Goal: Task Accomplishment & Management: Manage account settings

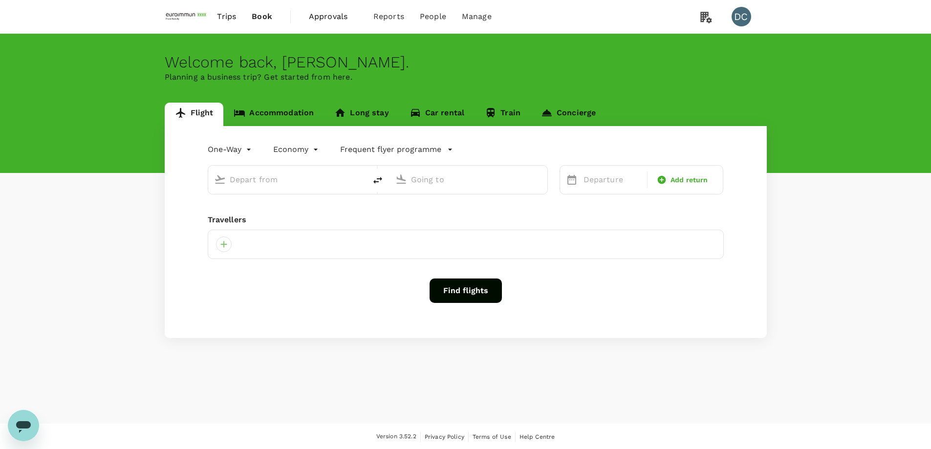
type input "roundtrip"
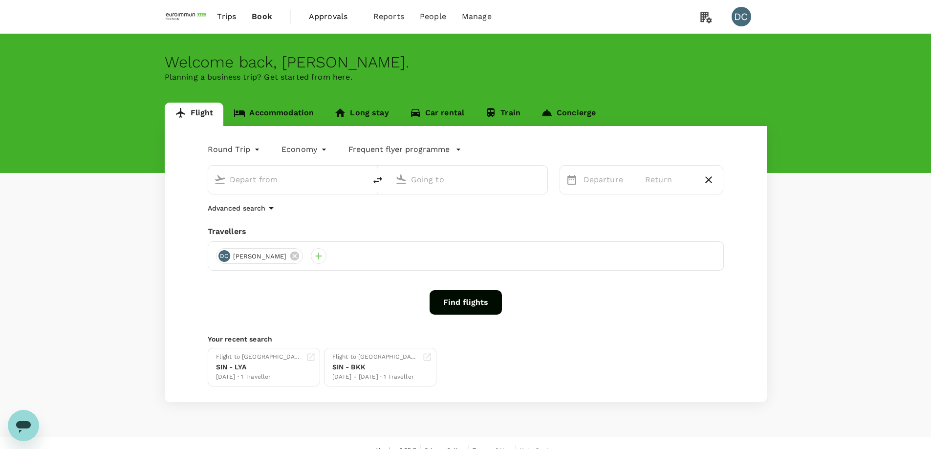
type input "[GEOGRAPHIC_DATA], [GEOGRAPHIC_DATA] (any)"
type input "Singapore Changi (SIN)"
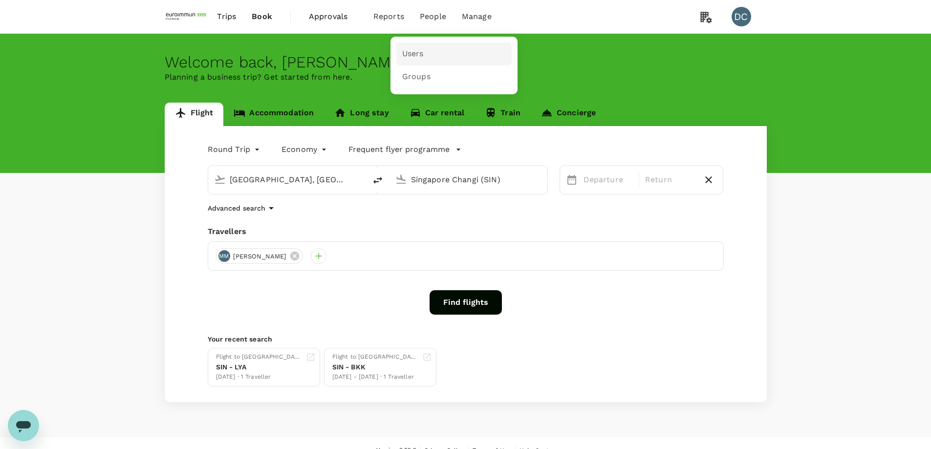
click at [413, 58] on span "Users" at bounding box center [413, 53] width 22 height 11
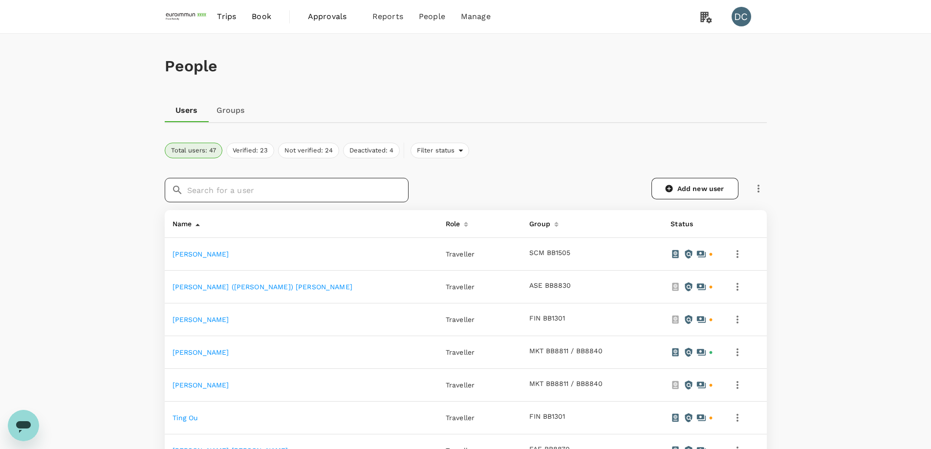
click at [321, 190] on input "text" at bounding box center [297, 190] width 221 height 24
type input "h"
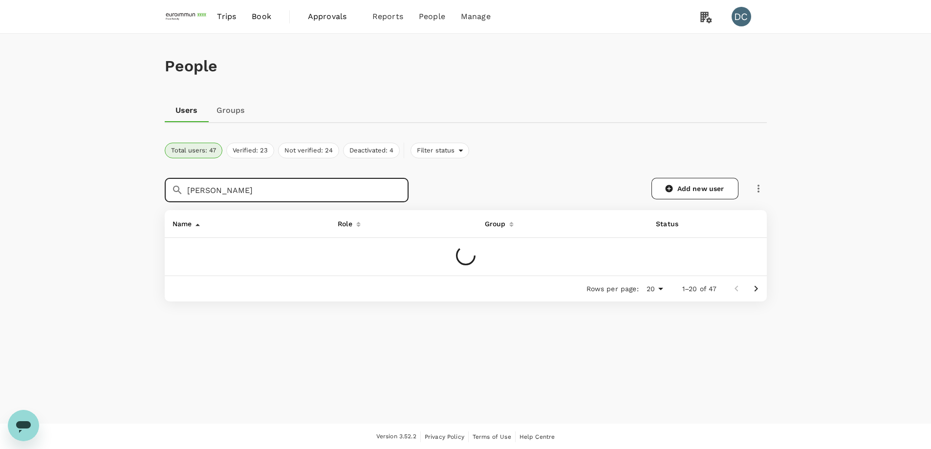
type input "[PERSON_NAME]"
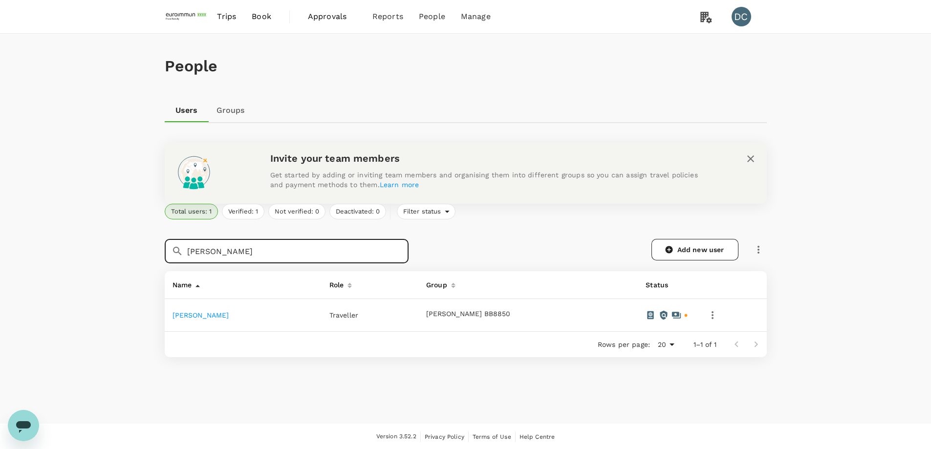
click at [194, 318] on link "[PERSON_NAME]" at bounding box center [201, 315] width 57 height 8
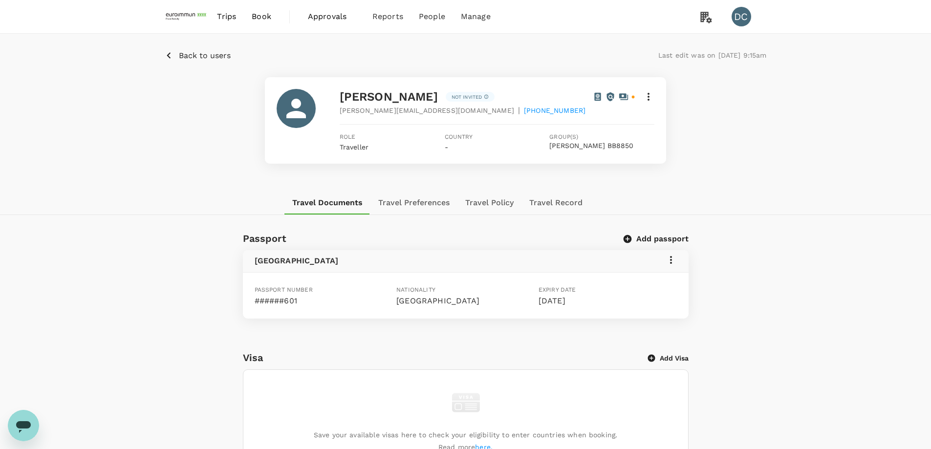
click at [647, 98] on icon at bounding box center [649, 97] width 12 height 12
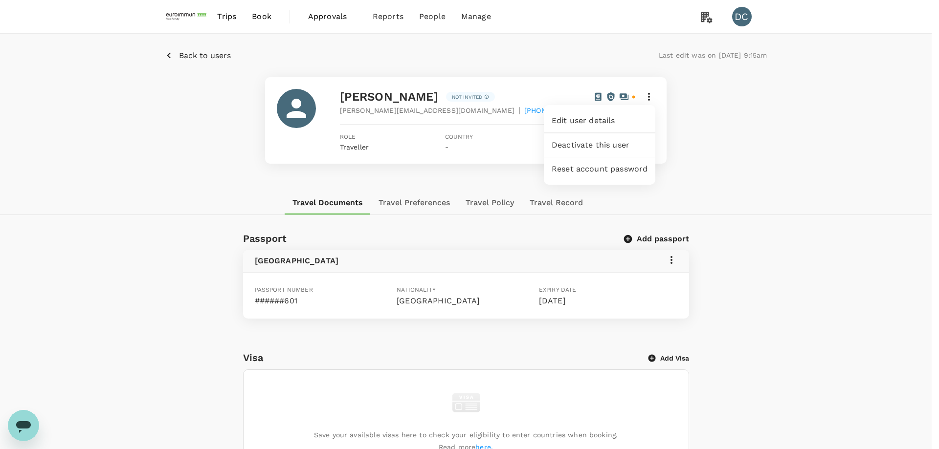
click at [617, 123] on span "Edit user details" at bounding box center [600, 121] width 96 height 12
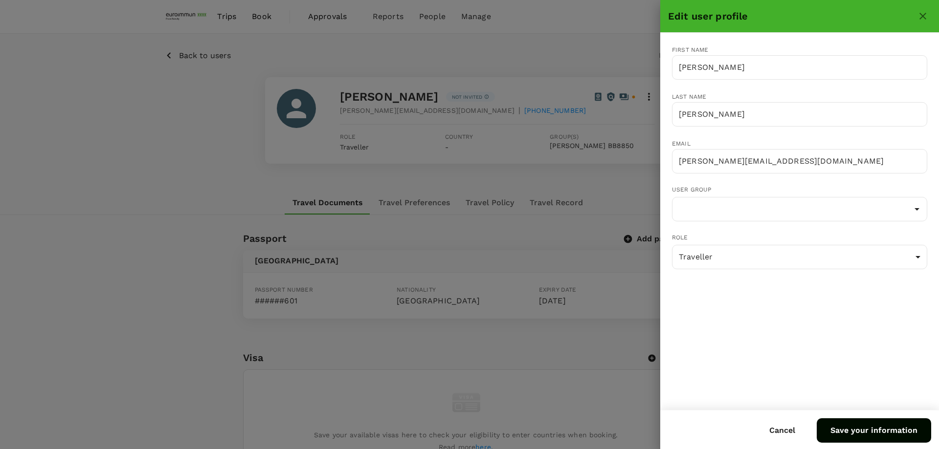
type input "[PERSON_NAME] BB8850"
click at [921, 10] on button "close" at bounding box center [922, 16] width 17 height 17
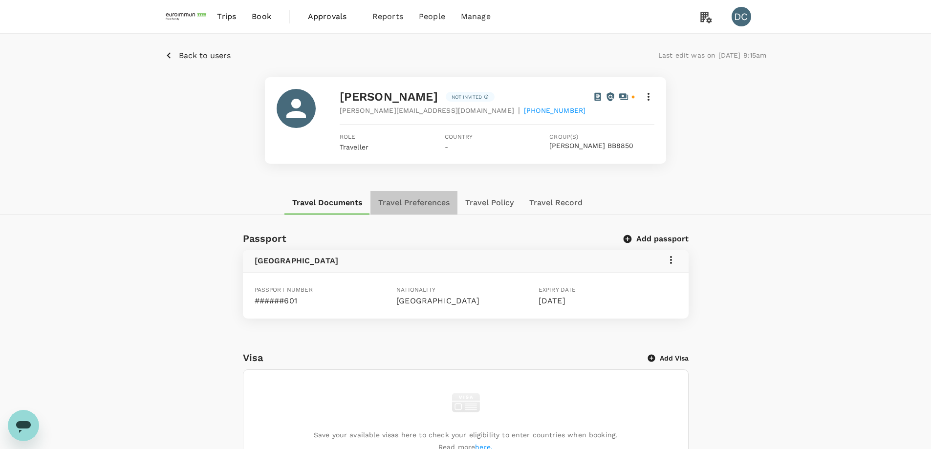
click at [416, 203] on button "Travel Preferences" at bounding box center [414, 202] width 87 height 23
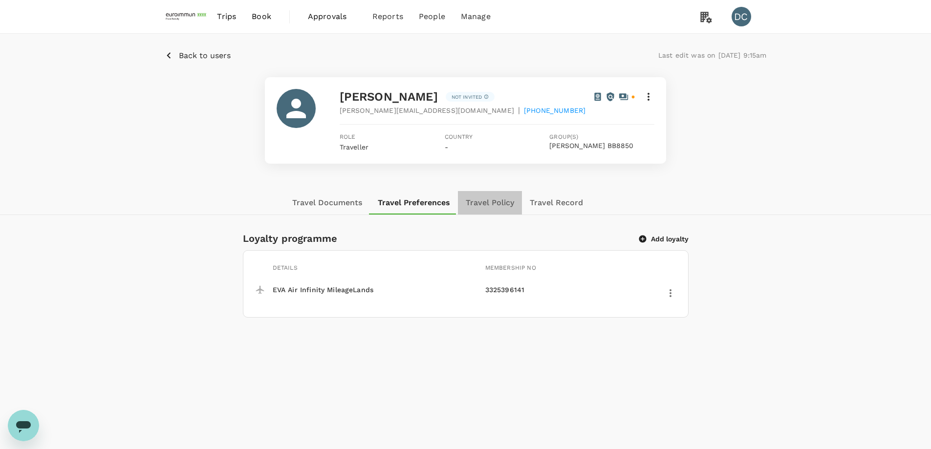
click at [485, 201] on button "Travel Policy" at bounding box center [490, 202] width 64 height 23
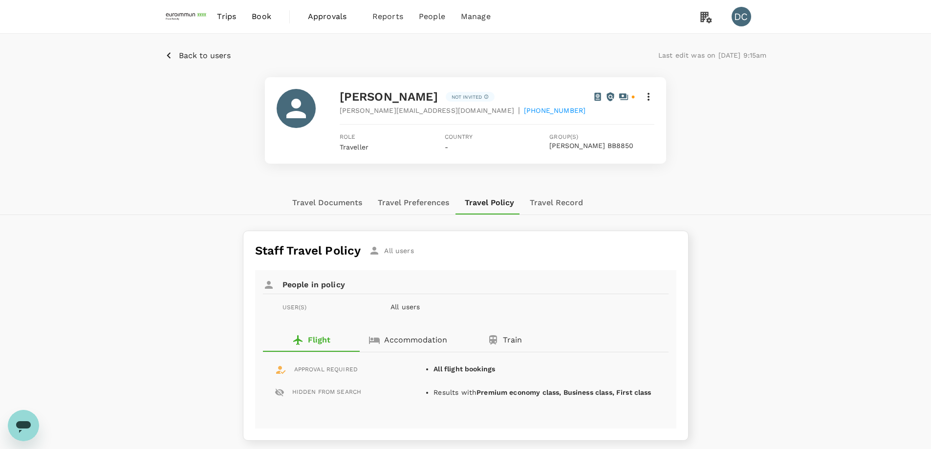
click at [549, 200] on button "Travel Record" at bounding box center [556, 202] width 69 height 23
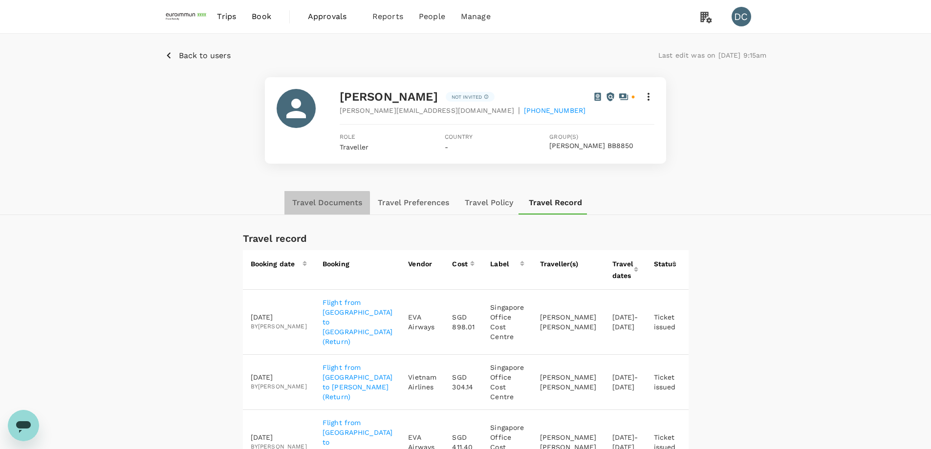
click at [320, 205] on button "Travel Documents" at bounding box center [328, 202] width 86 height 23
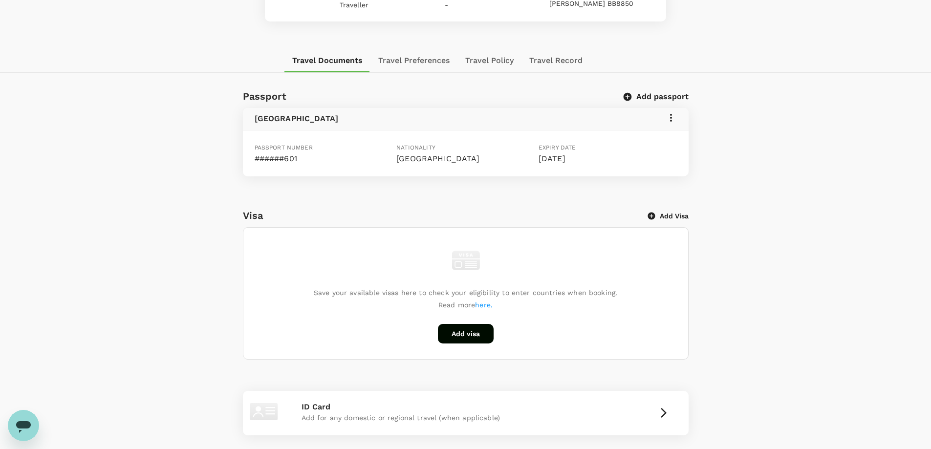
scroll to position [147, 0]
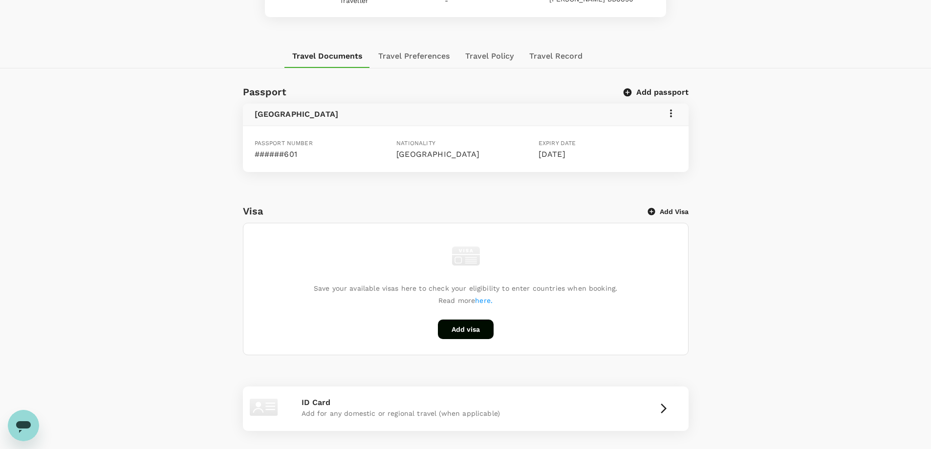
click at [672, 113] on icon at bounding box center [671, 114] width 12 height 12
click at [660, 135] on span "Edit" at bounding box center [656, 138] width 25 height 12
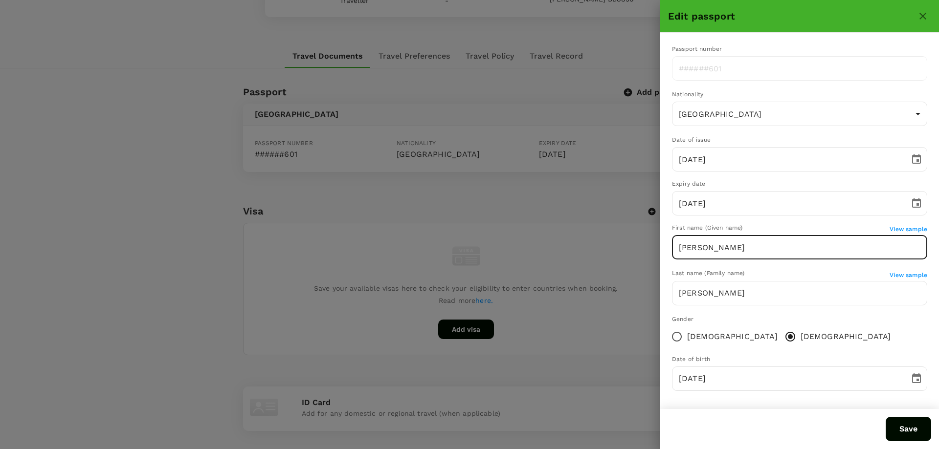
drag, startPoint x: 731, startPoint y: 245, endPoint x: 656, endPoint y: 240, distance: 75.5
click at [656, 240] on div "Edit passport Passport number ​ Nationality [DEMOGRAPHIC_DATA] TW ​ Date of iss…" at bounding box center [469, 224] width 939 height 449
paste input "-P"
type input "[PERSON_NAME]"
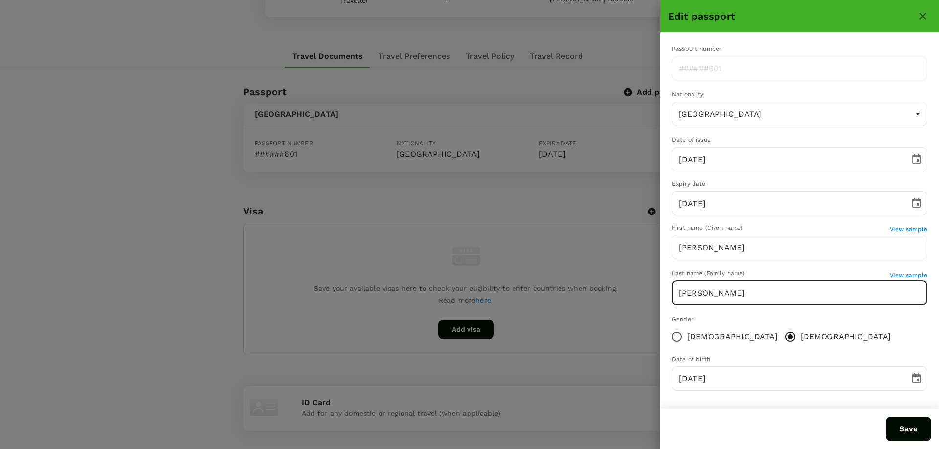
drag, startPoint x: 707, startPoint y: 294, endPoint x: 645, endPoint y: 294, distance: 61.1
click at [645, 294] on div "Edit passport Passport number ​ Nationality [DEMOGRAPHIC_DATA] TW ​ Date of iss…" at bounding box center [469, 224] width 939 height 449
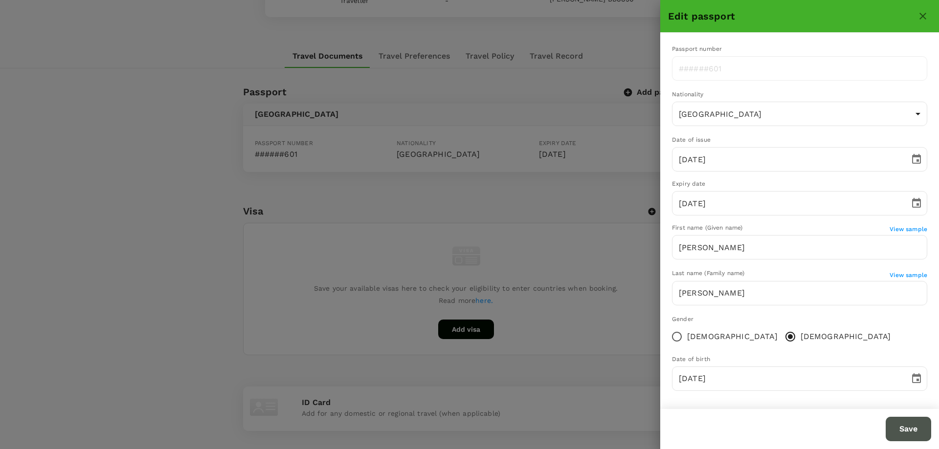
click at [899, 426] on button "Save" at bounding box center [907, 429] width 45 height 24
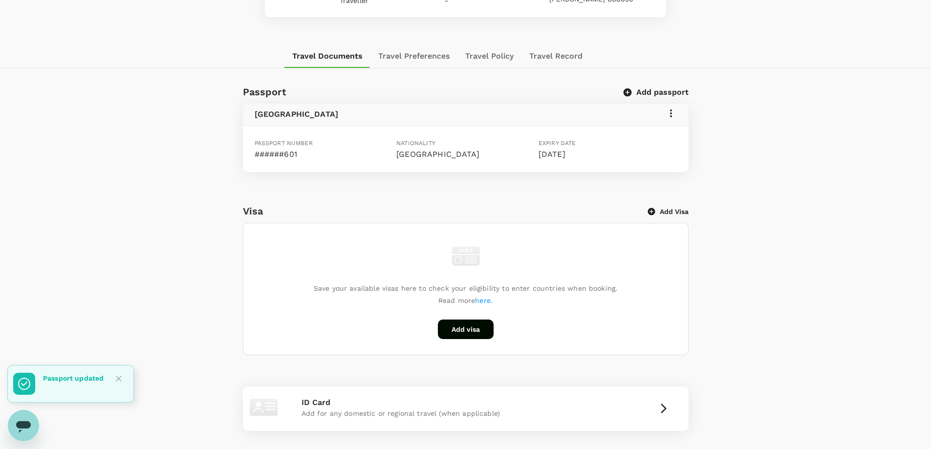
click at [833, 352] on div "Passport Add passport [GEOGRAPHIC_DATA] Passport number ######601 Nationality […" at bounding box center [465, 348] width 931 height 528
click at [405, 58] on button "Travel Preferences" at bounding box center [414, 55] width 87 height 23
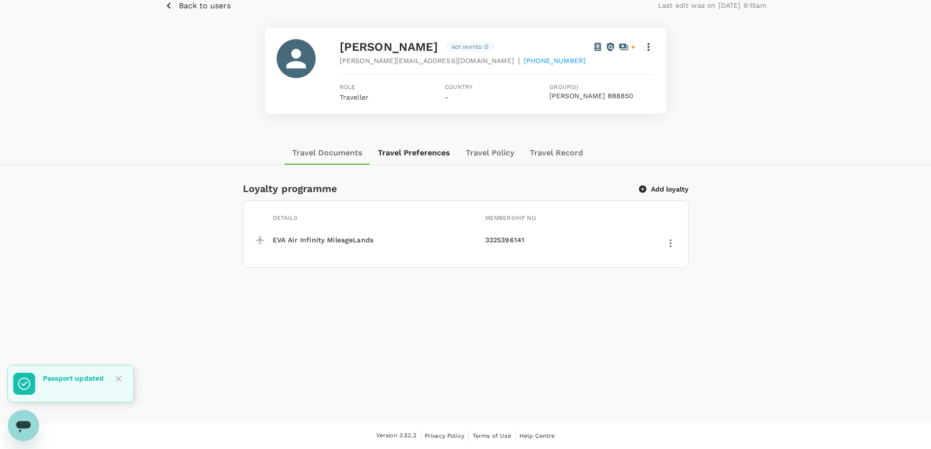
scroll to position [50, 0]
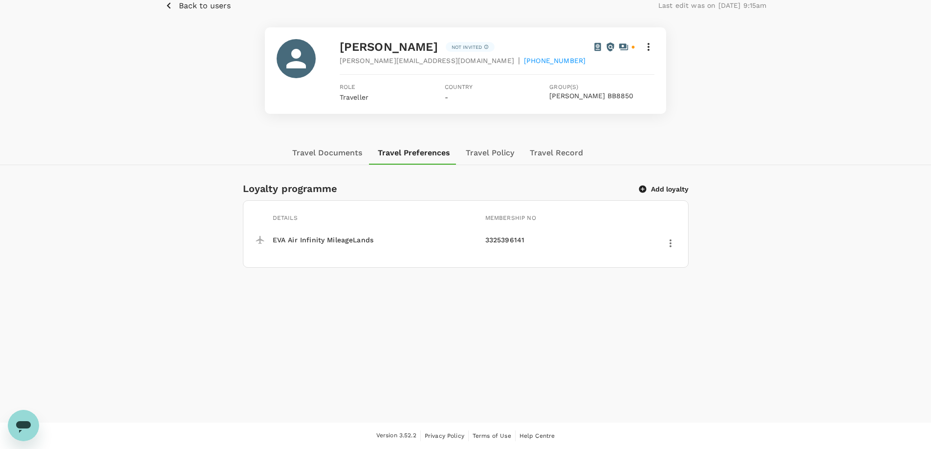
click at [648, 49] on icon at bounding box center [649, 47] width 12 height 12
click at [314, 401] on div at bounding box center [469, 224] width 939 height 449
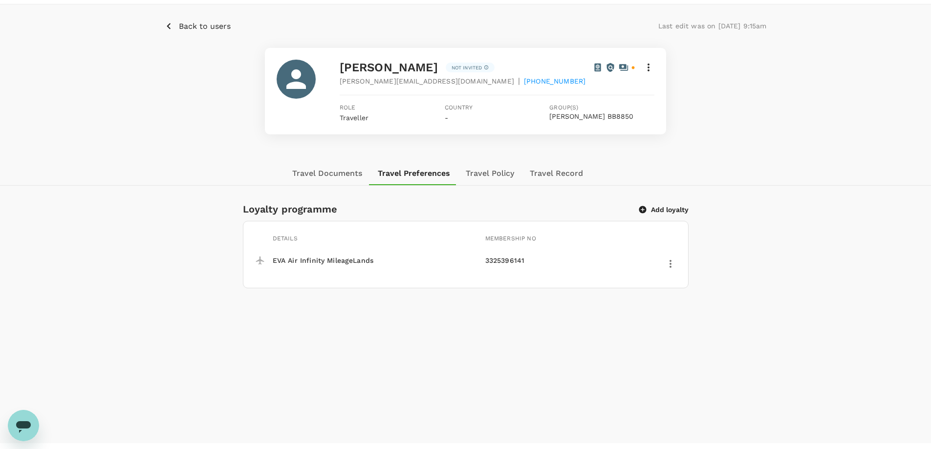
scroll to position [0, 0]
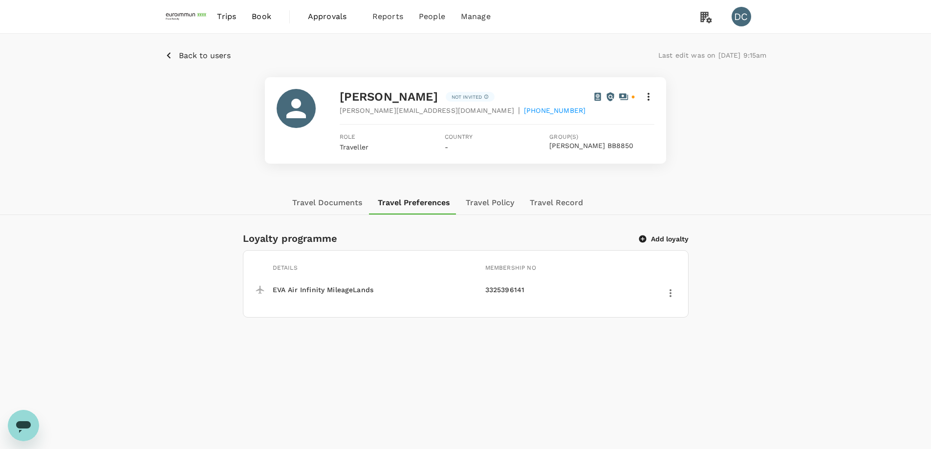
click at [231, 17] on span "Trips" at bounding box center [226, 17] width 19 height 12
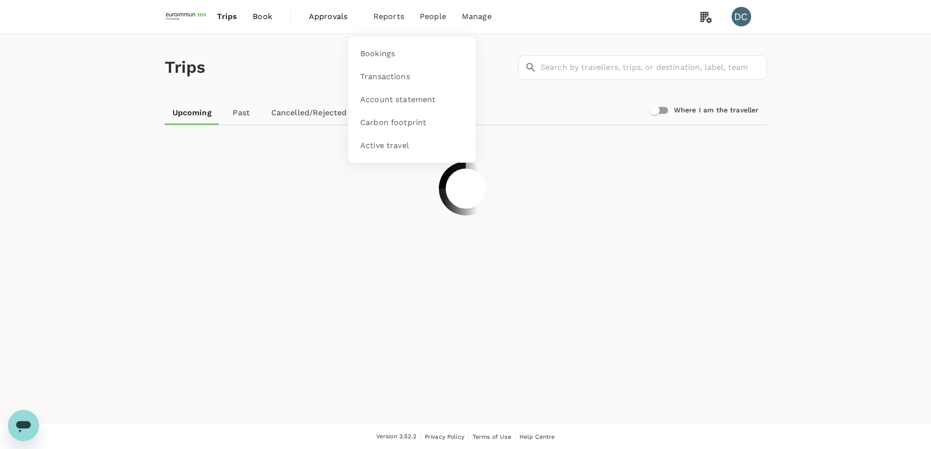
click at [382, 18] on span "Reports" at bounding box center [389, 17] width 31 height 12
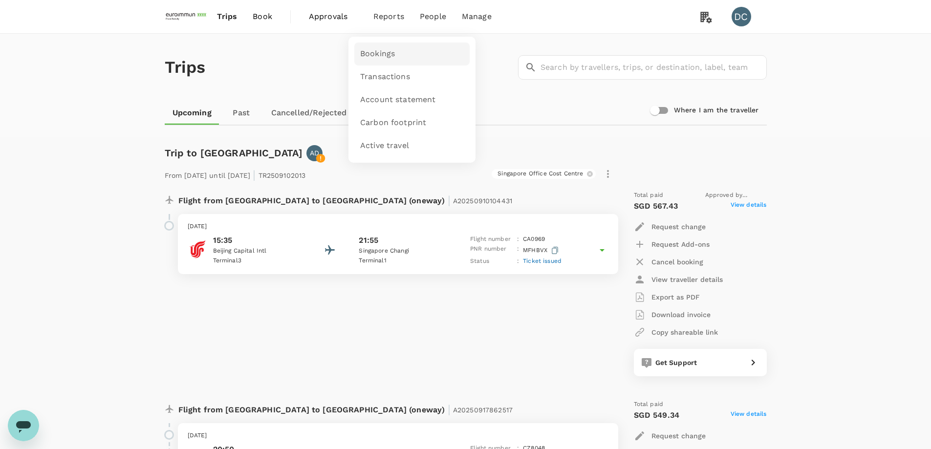
click at [383, 57] on span "Bookings" at bounding box center [377, 53] width 35 height 11
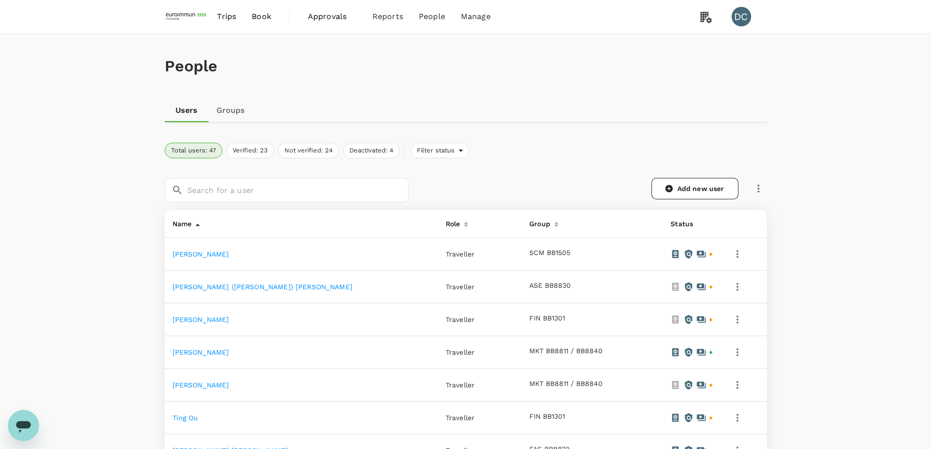
click at [226, 18] on span "Trips" at bounding box center [226, 17] width 19 height 12
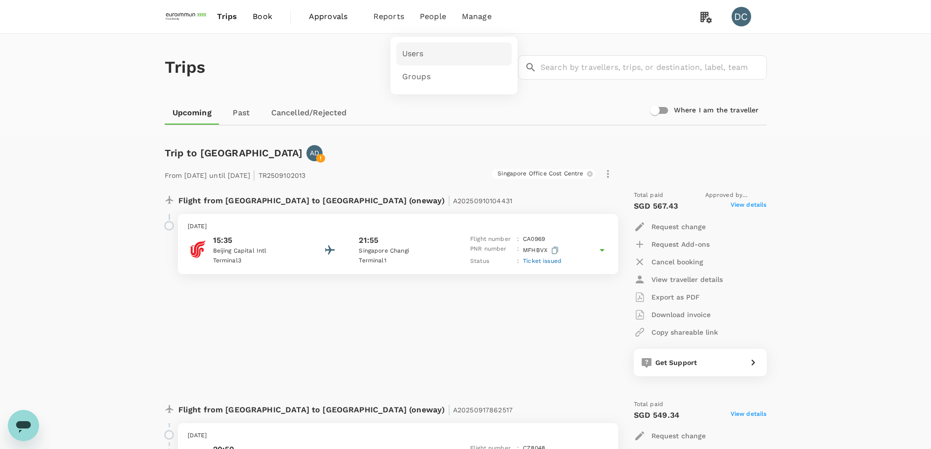
click at [403, 59] on span "Users" at bounding box center [413, 53] width 22 height 11
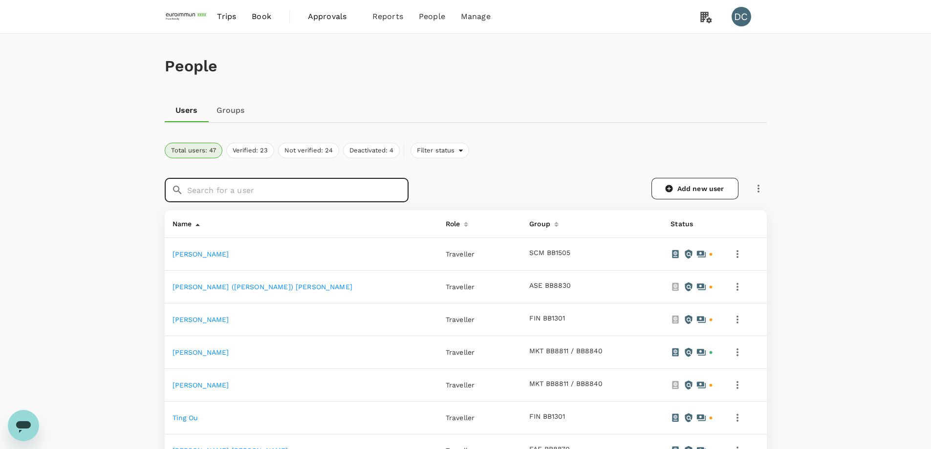
click at [285, 193] on input "text" at bounding box center [297, 190] width 221 height 24
type input "[PERSON_NAME]"
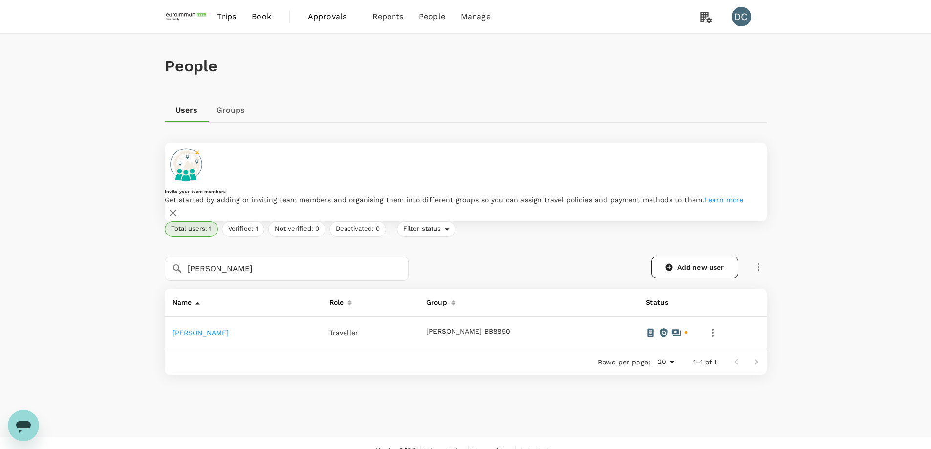
click at [198, 329] on link "[PERSON_NAME]" at bounding box center [201, 333] width 57 height 8
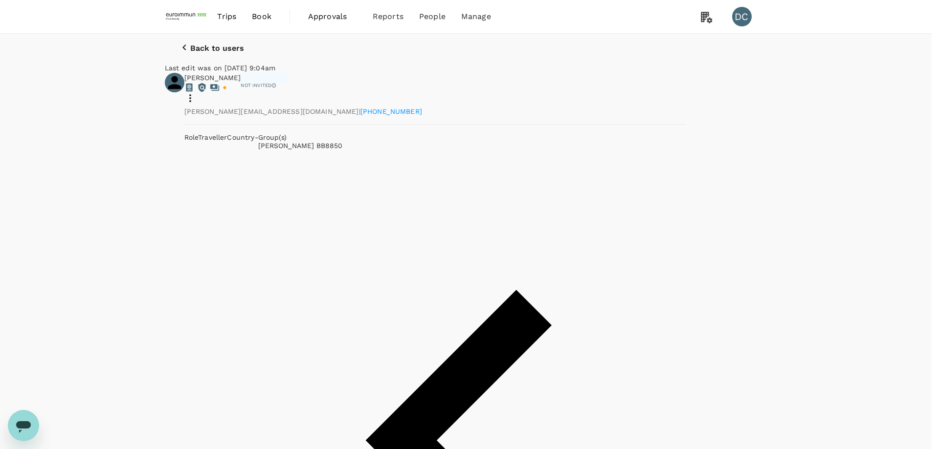
type input "[DATE]"
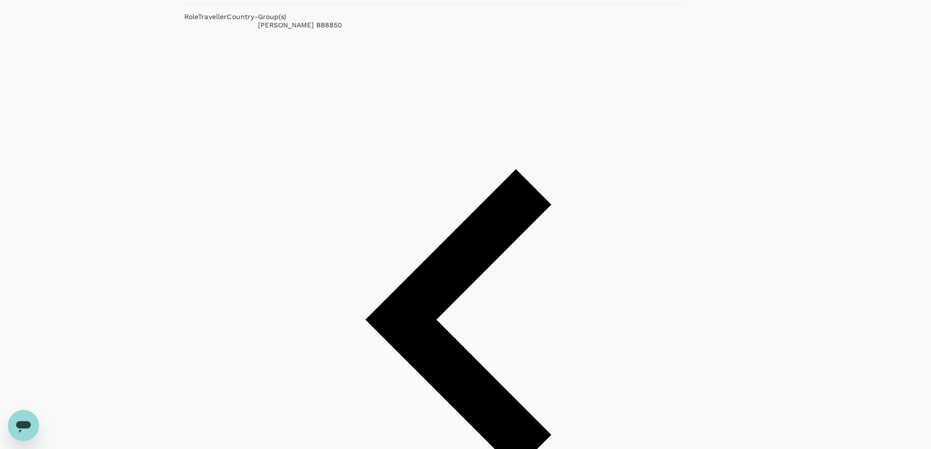
scroll to position [98, 0]
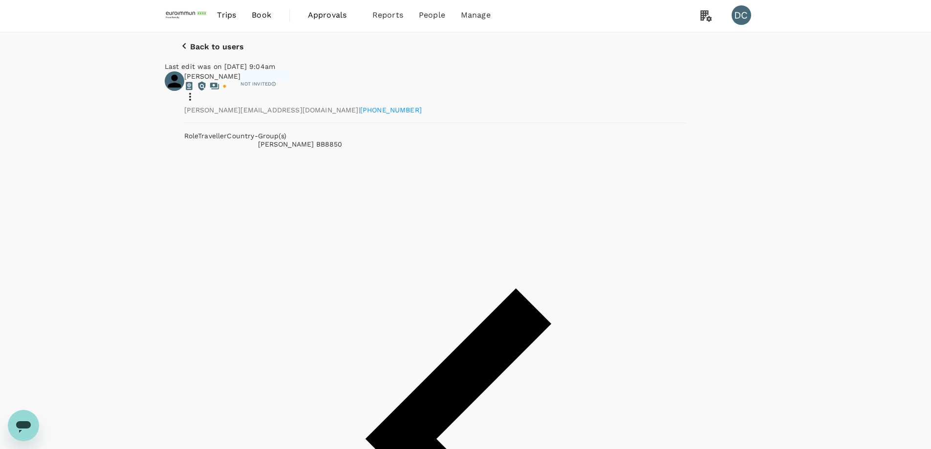
scroll to position [0, 0]
click at [224, 21] on span "Trips" at bounding box center [226, 17] width 19 height 12
